Goal: Transaction & Acquisition: Subscribe to service/newsletter

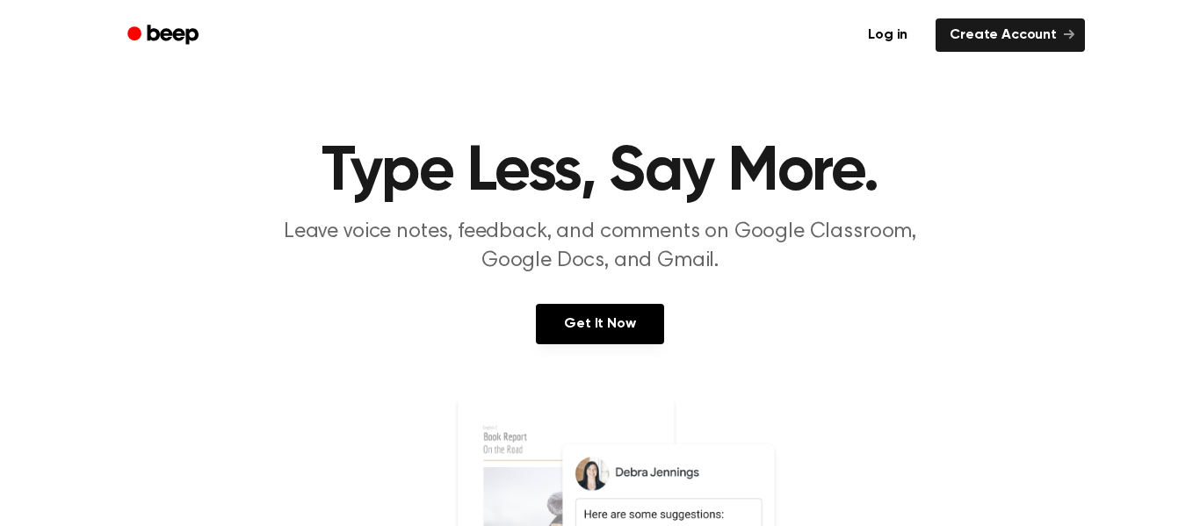
scroll to position [33, 0]
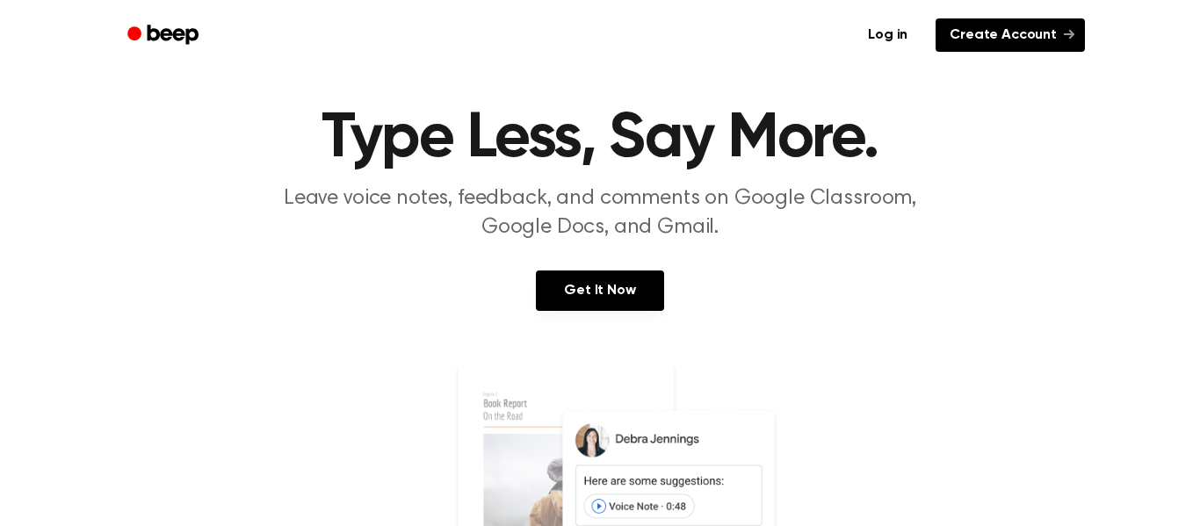
click at [966, 31] on link "Create Account" at bounding box center [1010, 34] width 149 height 33
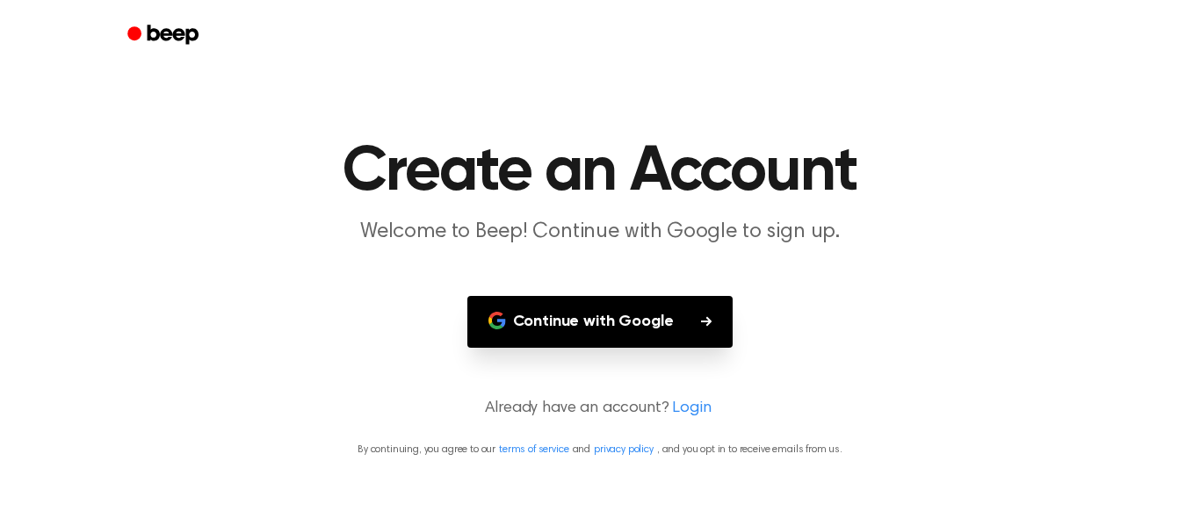
click at [589, 332] on button "Continue with Google" at bounding box center [600, 322] width 266 height 52
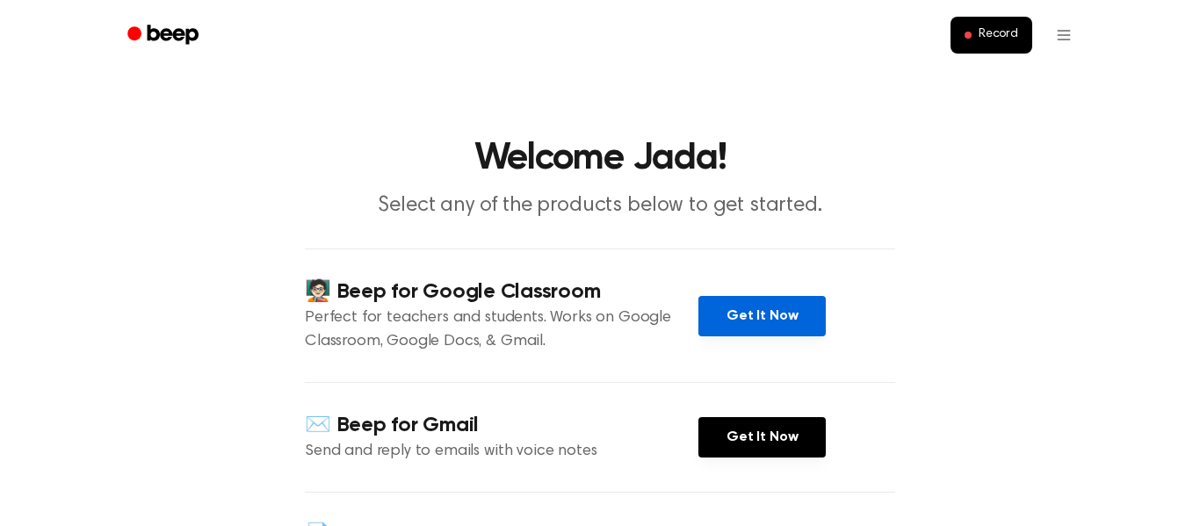
click at [777, 301] on link "Get It Now" at bounding box center [761, 316] width 127 height 40
